Goal: Task Accomplishment & Management: Complete application form

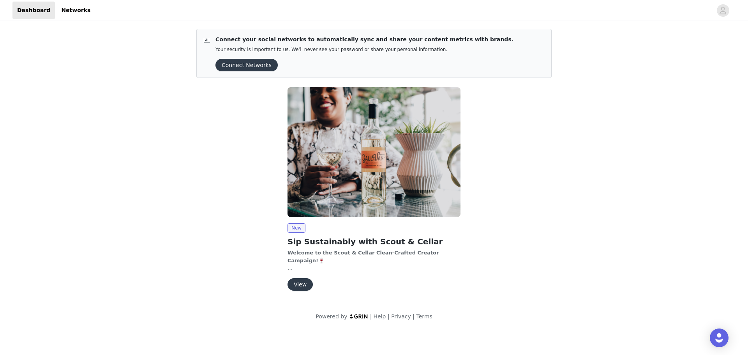
click at [304, 286] on button "View" at bounding box center [300, 284] width 25 height 12
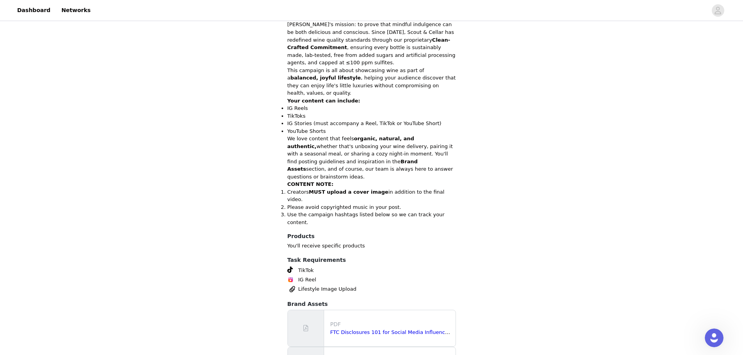
scroll to position [246, 0]
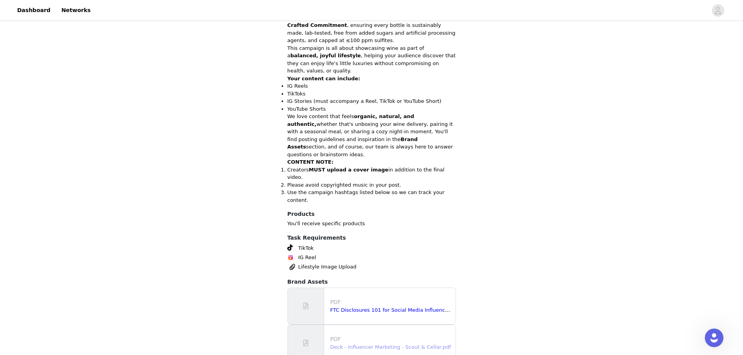
click at [374, 344] on link "Deck - Influencer Marketing - Scout & Cellar.pdf" at bounding box center [390, 347] width 120 height 6
click at [388, 307] on link "FTC Disclosures 101 for Social Media Influencers.pdf" at bounding box center [396, 310] width 133 height 6
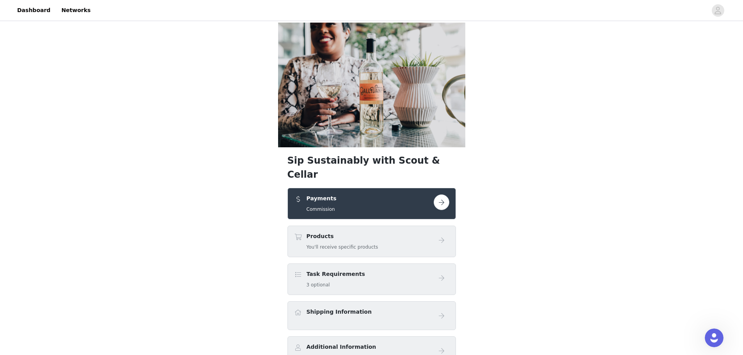
click at [446, 195] on button "button" at bounding box center [441, 203] width 16 height 16
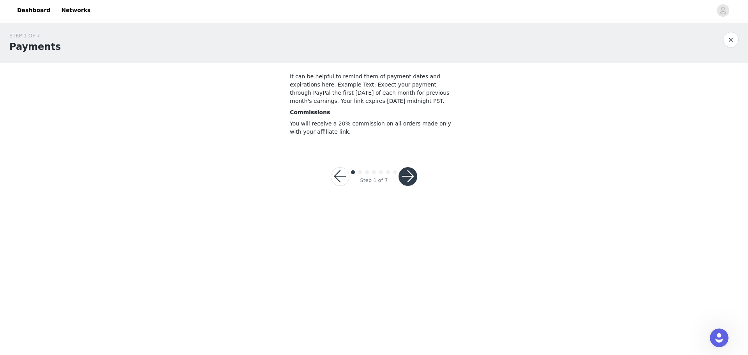
click at [410, 177] on button "button" at bounding box center [408, 176] width 19 height 19
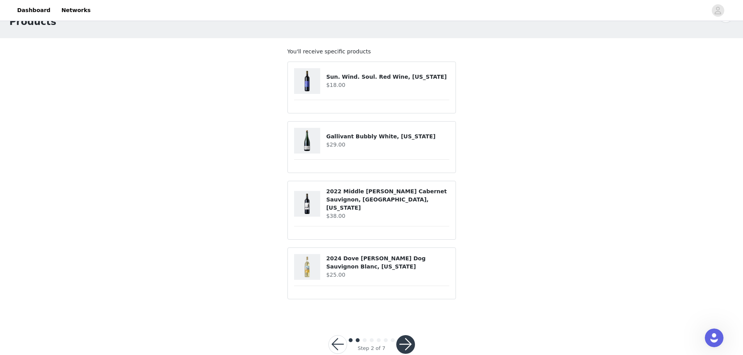
scroll to position [35, 0]
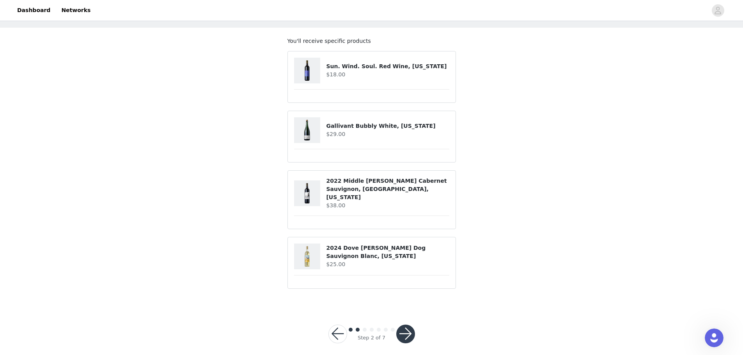
click at [410, 325] on button "button" at bounding box center [405, 334] width 19 height 19
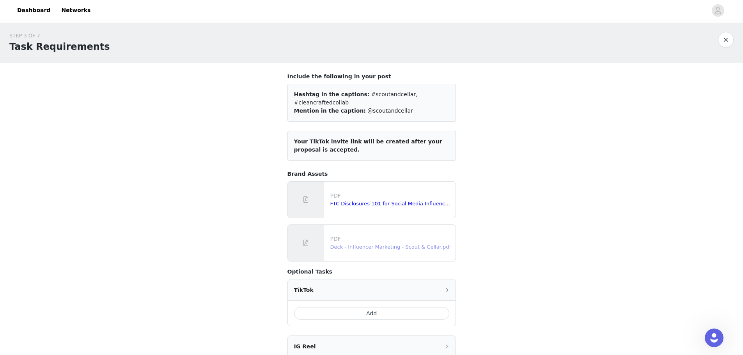
scroll to position [130, 0]
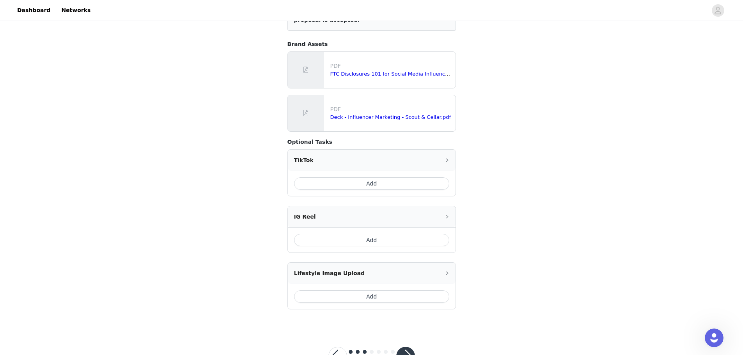
click at [381, 177] on button "Add" at bounding box center [371, 183] width 155 height 12
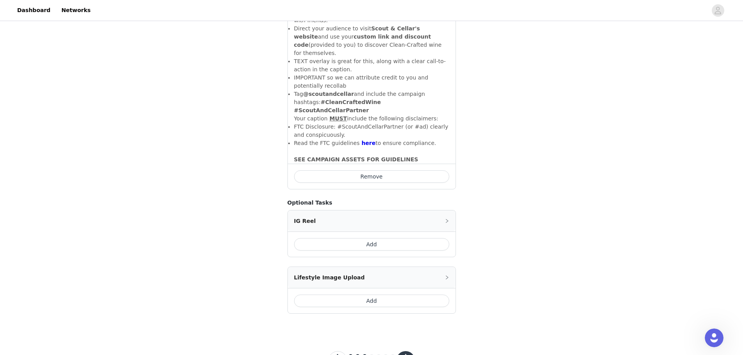
scroll to position [347, 0]
click at [391, 294] on button "Add" at bounding box center [371, 300] width 155 height 12
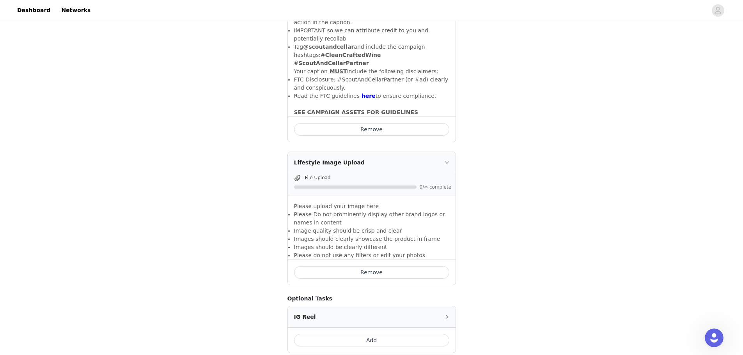
scroll to position [433, 0]
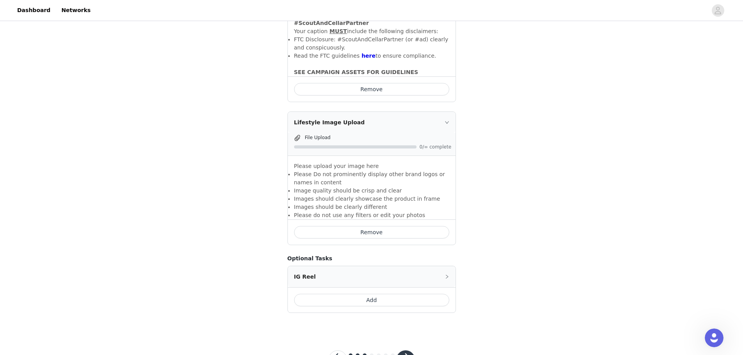
click at [403, 350] on button "button" at bounding box center [405, 359] width 19 height 19
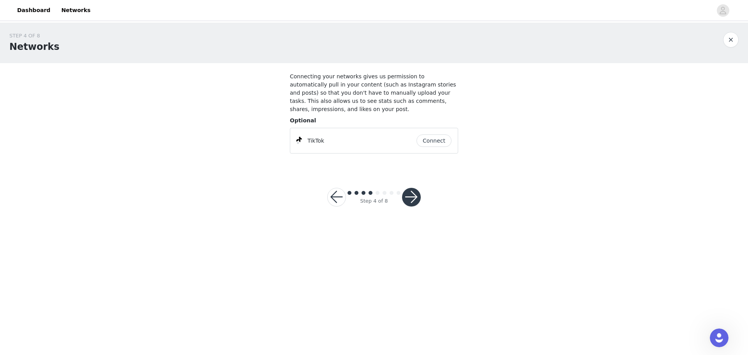
click at [430, 134] on button "Connect" at bounding box center [434, 140] width 35 height 12
click at [409, 188] on button "button" at bounding box center [411, 197] width 19 height 19
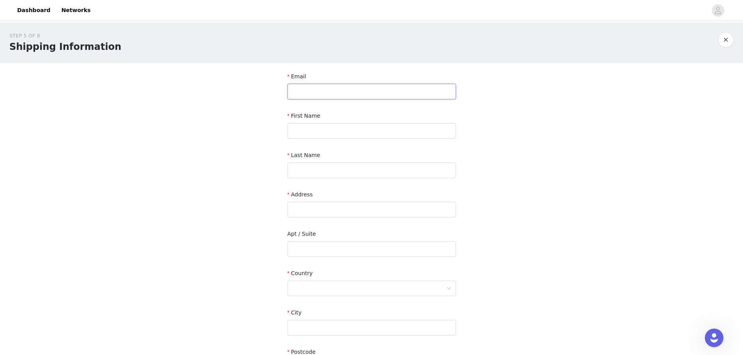
click at [330, 93] on input "text" at bounding box center [371, 92] width 168 height 16
type input "nolcon4t@gmail.com"
type input "Noelle"
type input "Conforti"
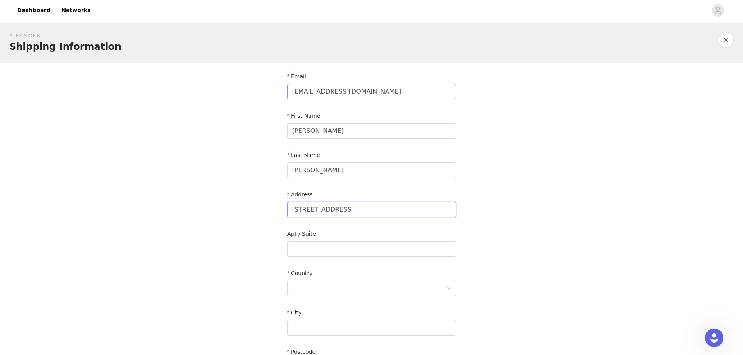
type input "1132 Clinton Street"
type input "Apt 413"
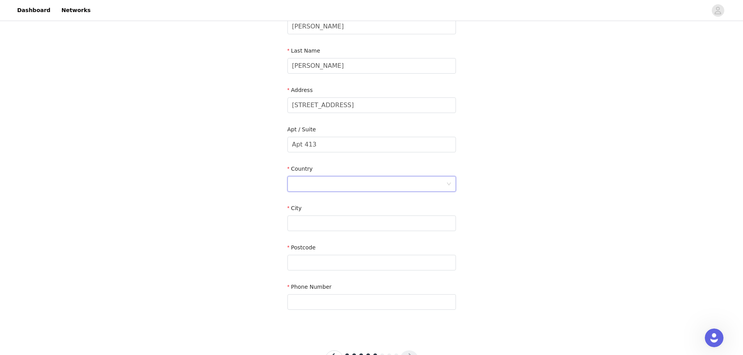
scroll to position [137, 0]
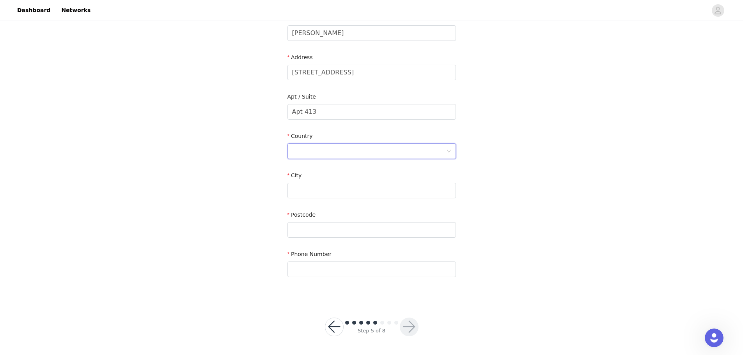
click at [320, 148] on div at bounding box center [369, 151] width 154 height 15
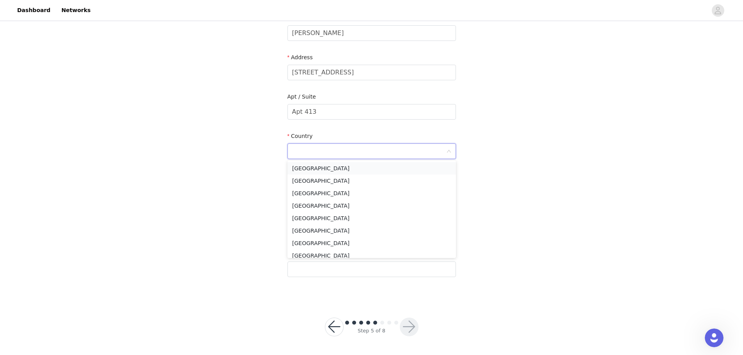
click at [303, 169] on li "United States" at bounding box center [371, 168] width 168 height 12
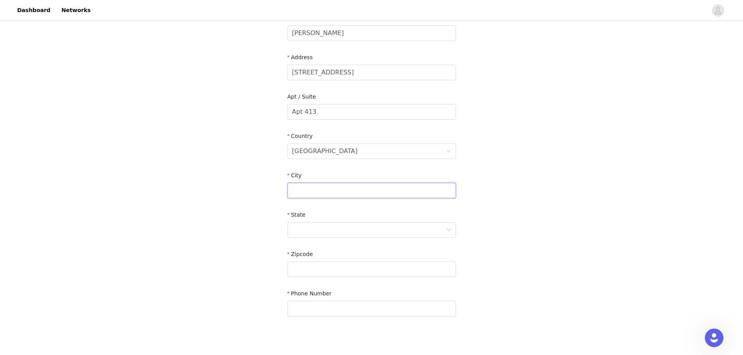
click at [320, 189] on input "text" at bounding box center [371, 191] width 168 height 16
type input "Hoboken"
click at [370, 231] on div at bounding box center [369, 230] width 154 height 15
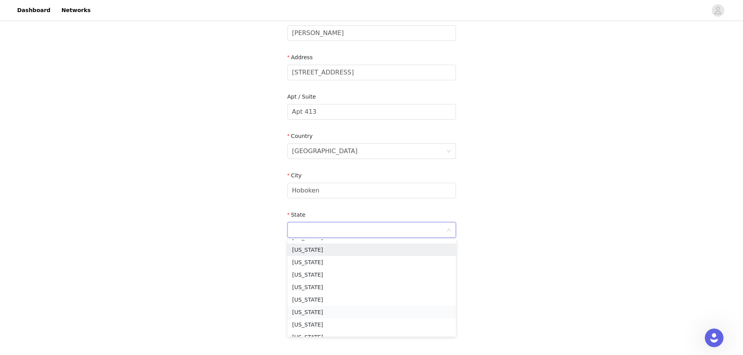
scroll to position [390, 0]
click at [329, 318] on li "New Jersey" at bounding box center [371, 319] width 168 height 12
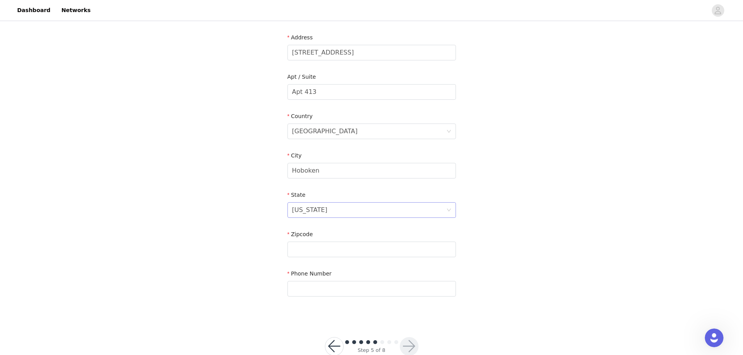
scroll to position [177, 0]
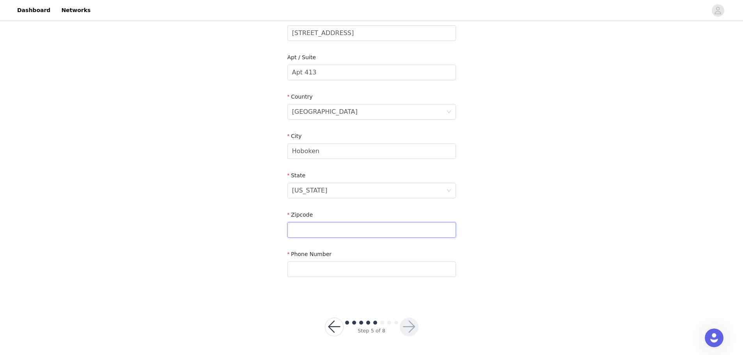
click at [331, 229] on input "text" at bounding box center [371, 230] width 168 height 16
type input "07030"
click at [350, 264] on input "text" at bounding box center [371, 270] width 168 height 16
type input "9086753270"
click at [415, 322] on button "button" at bounding box center [409, 327] width 19 height 19
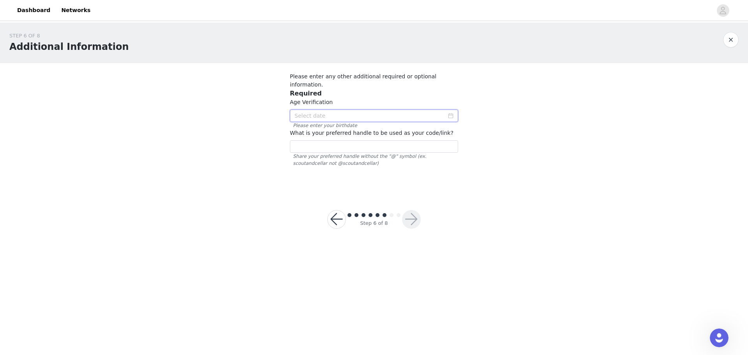
click at [327, 110] on input at bounding box center [374, 116] width 168 height 12
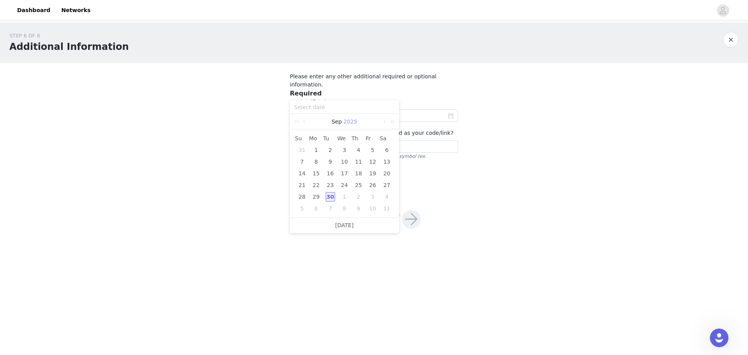
click at [352, 122] on link "2025" at bounding box center [351, 122] width 16 height 16
click at [299, 122] on link at bounding box center [298, 121] width 10 height 15
click at [336, 216] on link "1999" at bounding box center [337, 214] width 20 height 9
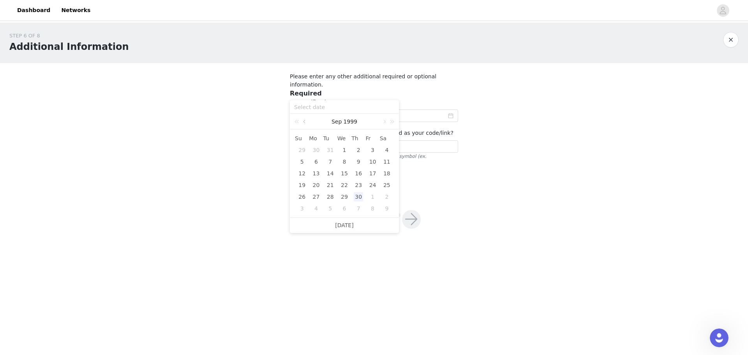
click at [306, 122] on link at bounding box center [305, 122] width 7 height 16
click at [373, 197] on div "28" at bounding box center [372, 196] width 9 height 9
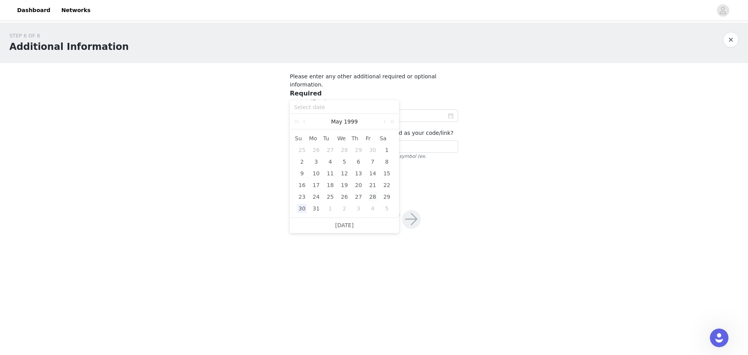
type input "1999-05-28"
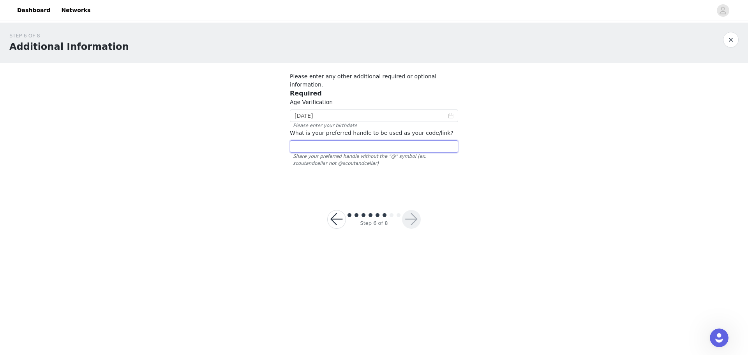
click at [394, 141] on input "text" at bounding box center [374, 146] width 168 height 12
type input "noelleconforti"
click at [415, 216] on button "button" at bounding box center [411, 219] width 19 height 19
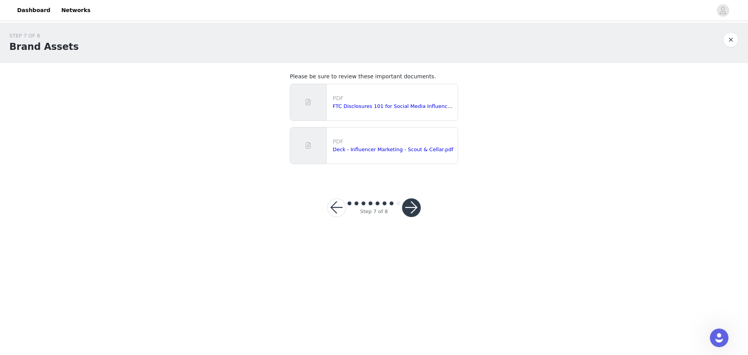
click at [414, 213] on button "button" at bounding box center [411, 207] width 19 height 19
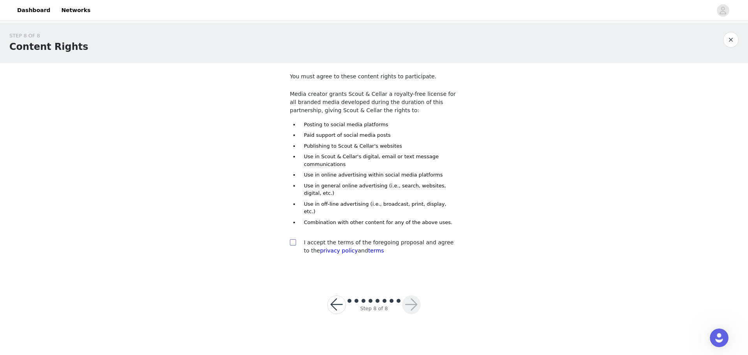
click at [294, 239] on input "checkbox" at bounding box center [292, 241] width 5 height 5
checkbox input "true"
click at [416, 295] on button "button" at bounding box center [411, 304] width 19 height 19
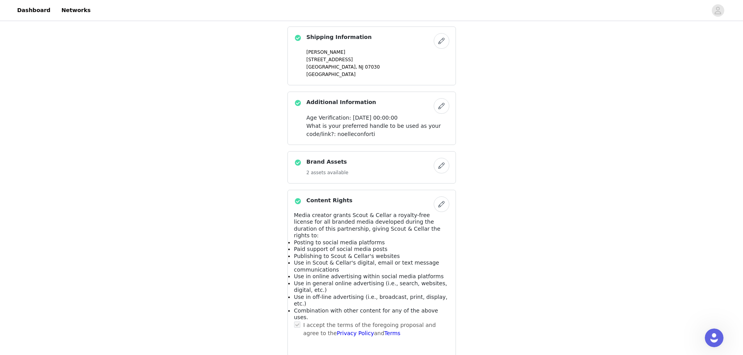
scroll to position [531, 0]
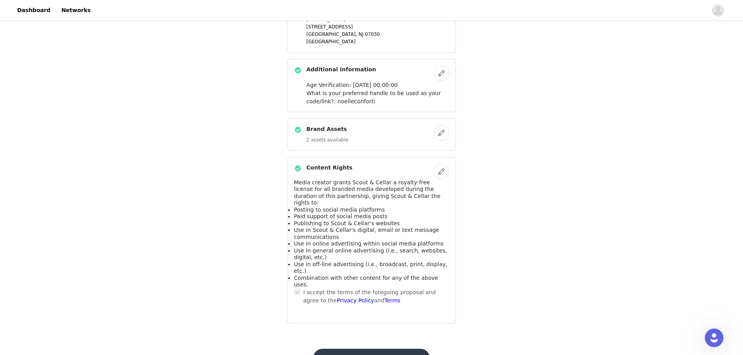
click at [385, 349] on button "Submit Proposal" at bounding box center [371, 358] width 117 height 19
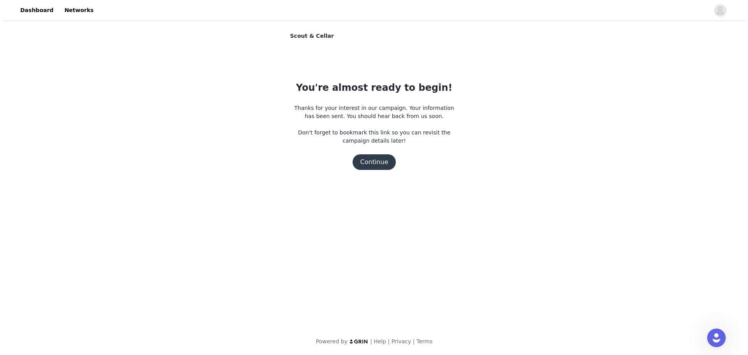
scroll to position [0, 0]
click at [379, 160] on button "Continue" at bounding box center [374, 162] width 44 height 16
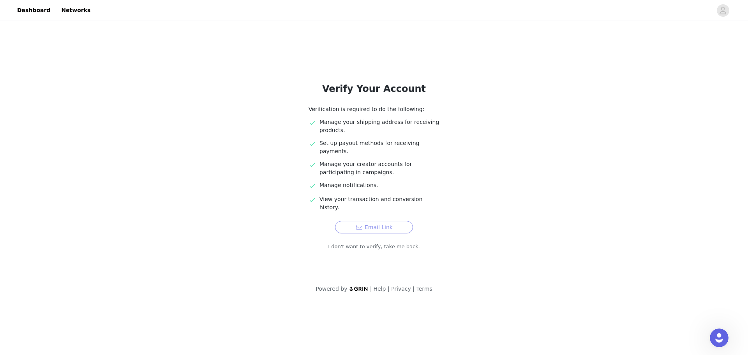
click at [383, 221] on button "Email Link" at bounding box center [374, 227] width 78 height 12
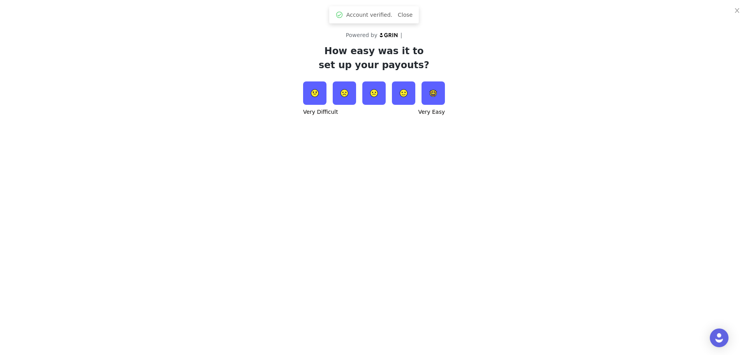
click at [433, 114] on div "Very Easy" at bounding box center [431, 112] width 27 height 8
click at [435, 94] on img at bounding box center [433, 92] width 23 height 23
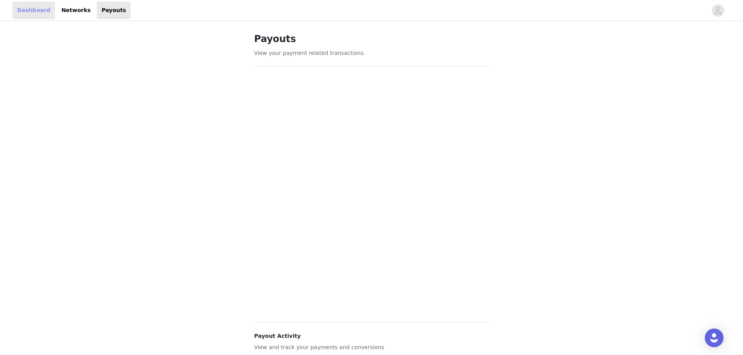
click at [35, 12] on link "Dashboard" at bounding box center [33, 11] width 42 height 18
